Goal: Information Seeking & Learning: Find specific fact

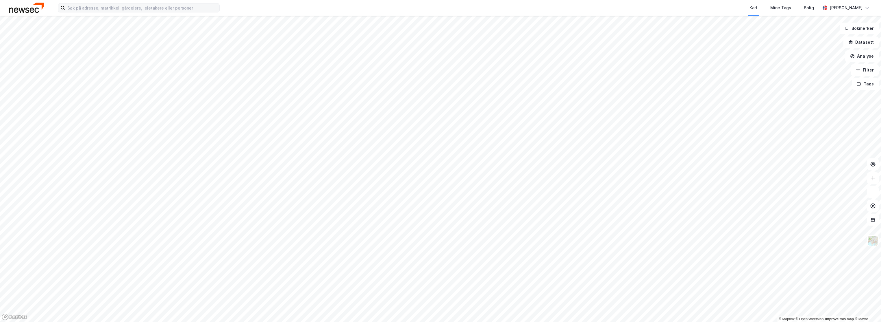
click at [224, 6] on div "Kart Mine Tags Bolig [PERSON_NAME]" at bounding box center [440, 8] width 881 height 16
click at [209, 7] on input at bounding box center [142, 7] width 154 height 9
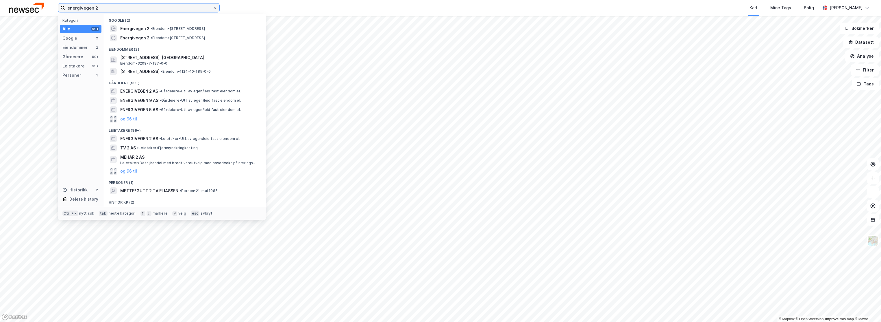
type input "energivegen 2"
click at [144, 76] on div "Gårdeiere (99+)" at bounding box center [185, 81] width 162 height 10
click at [146, 73] on span "[STREET_ADDRESS]" at bounding box center [139, 71] width 39 height 7
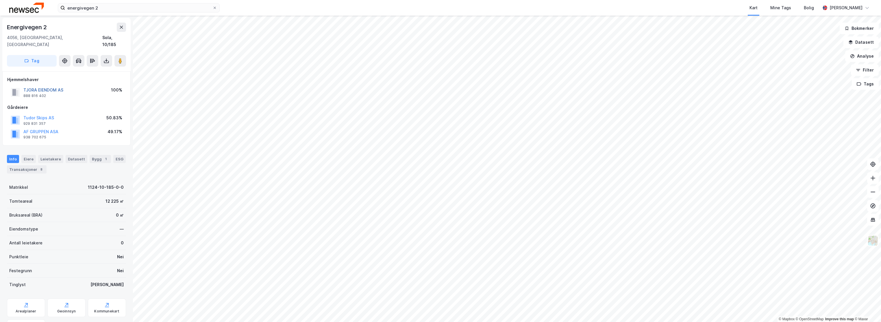
click at [0, 0] on button "TJORA EIENDOM AS" at bounding box center [0, 0] width 0 height 0
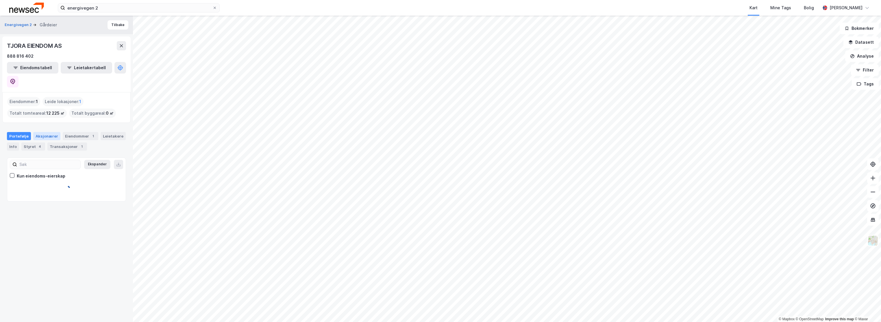
click at [38, 132] on div "Aksjonærer" at bounding box center [46, 136] width 27 height 8
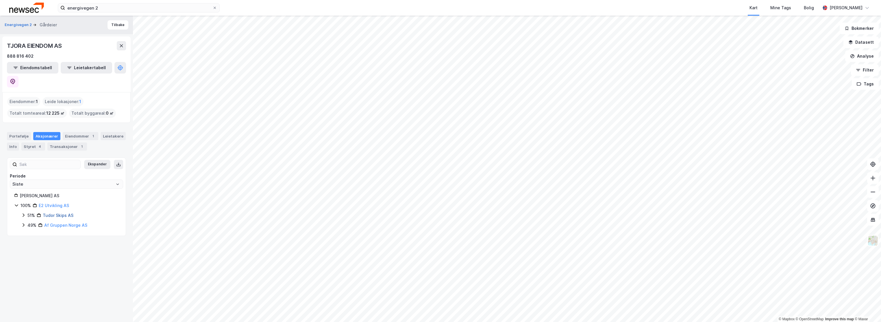
click at [60, 213] on link "Tudor Skips AS" at bounding box center [58, 215] width 31 height 5
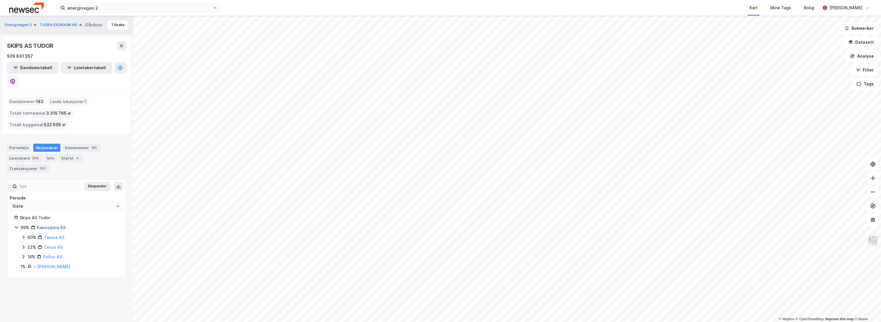
click at [46, 225] on link "Kassiopeia AS" at bounding box center [51, 227] width 29 height 5
